Goal: Find specific page/section: Find specific page/section

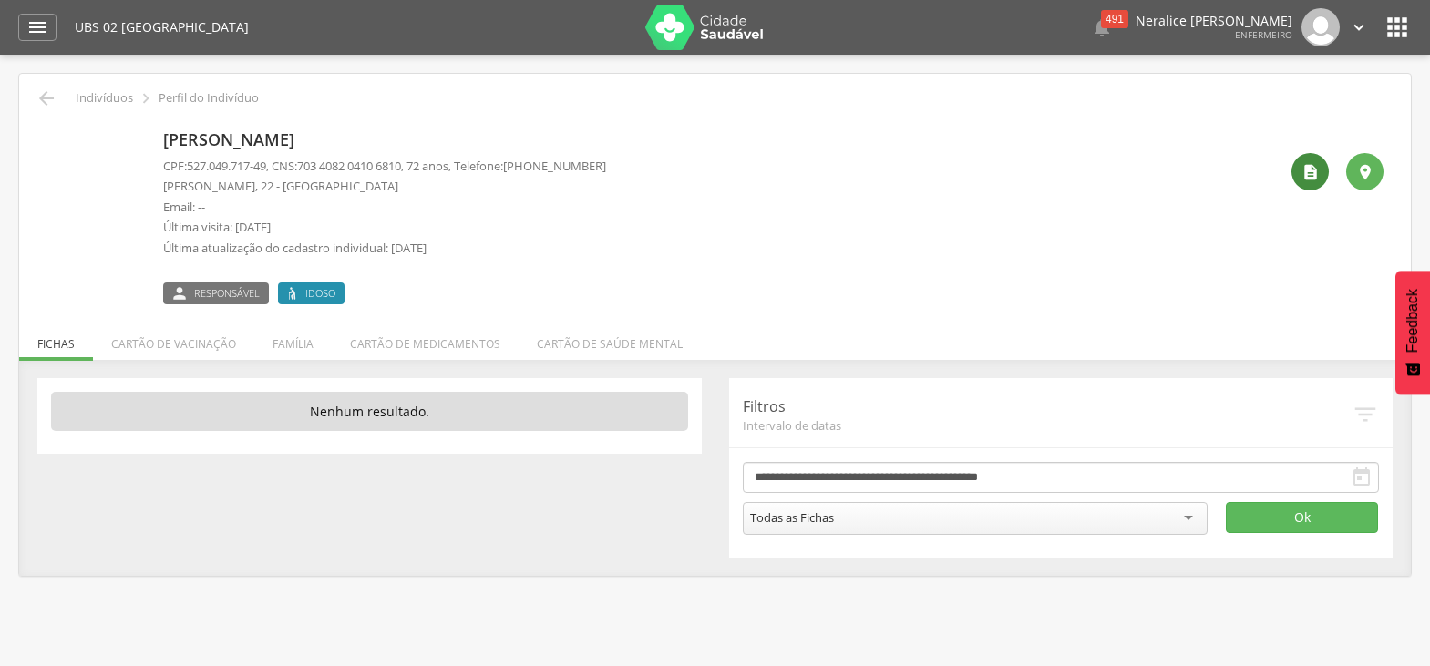
click at [1316, 163] on icon "" at bounding box center [1311, 172] width 18 height 18
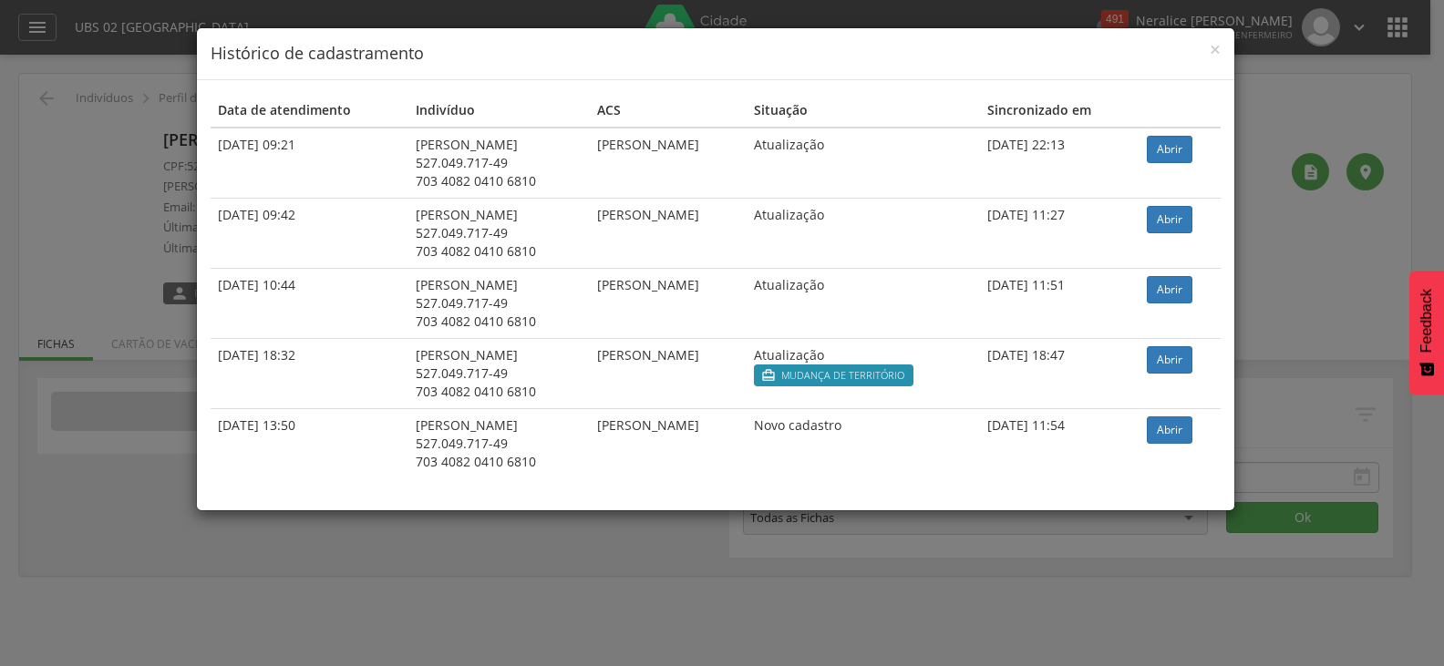
drag, startPoint x: 386, startPoint y: 137, endPoint x: 554, endPoint y: 137, distance: 168.7
click at [554, 137] on div "[PERSON_NAME]" at bounding box center [499, 145] width 167 height 18
copy div "[PERSON_NAME]"
click at [1215, 47] on span "×" at bounding box center [1215, 49] width 11 height 26
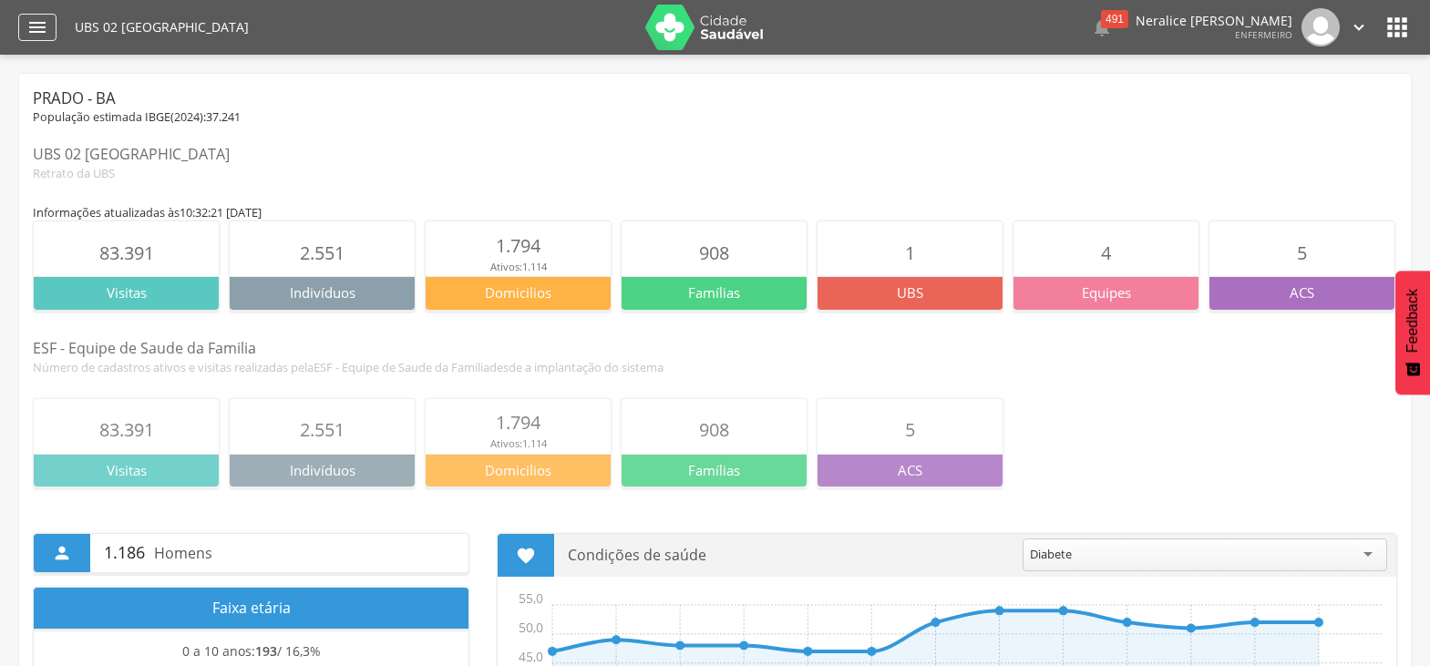
click at [33, 20] on icon "" at bounding box center [37, 27] width 22 height 22
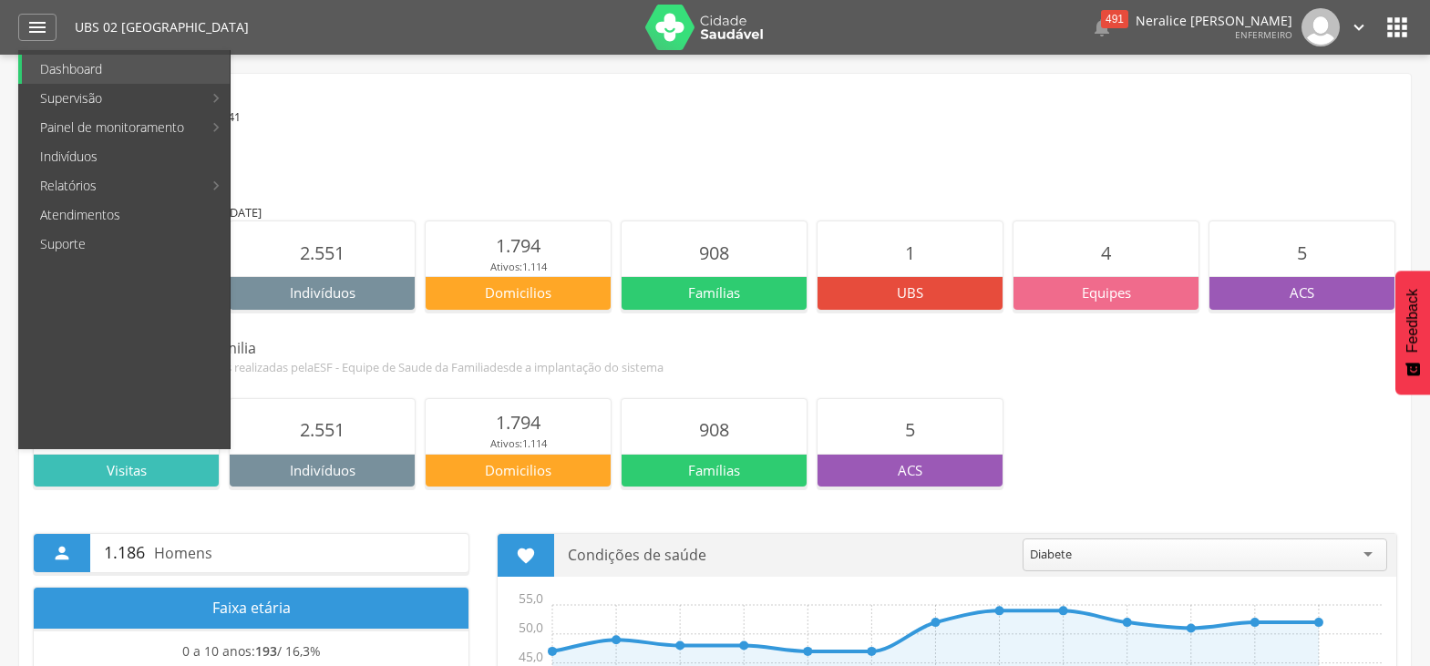
click at [474, 95] on div "Prado - BA" at bounding box center [715, 99] width 1365 height 22
